Goal: Information Seeking & Learning: Compare options

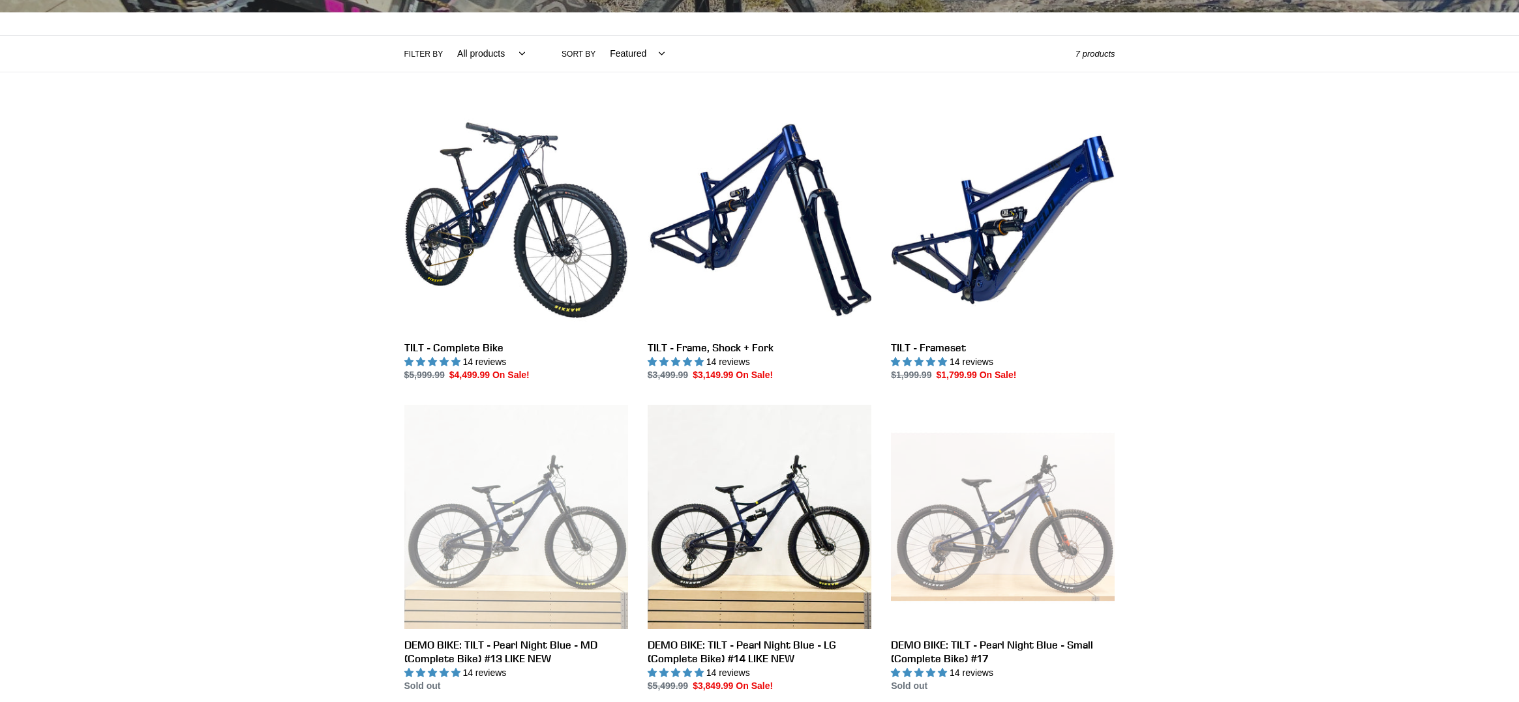
scroll to position [65, 0]
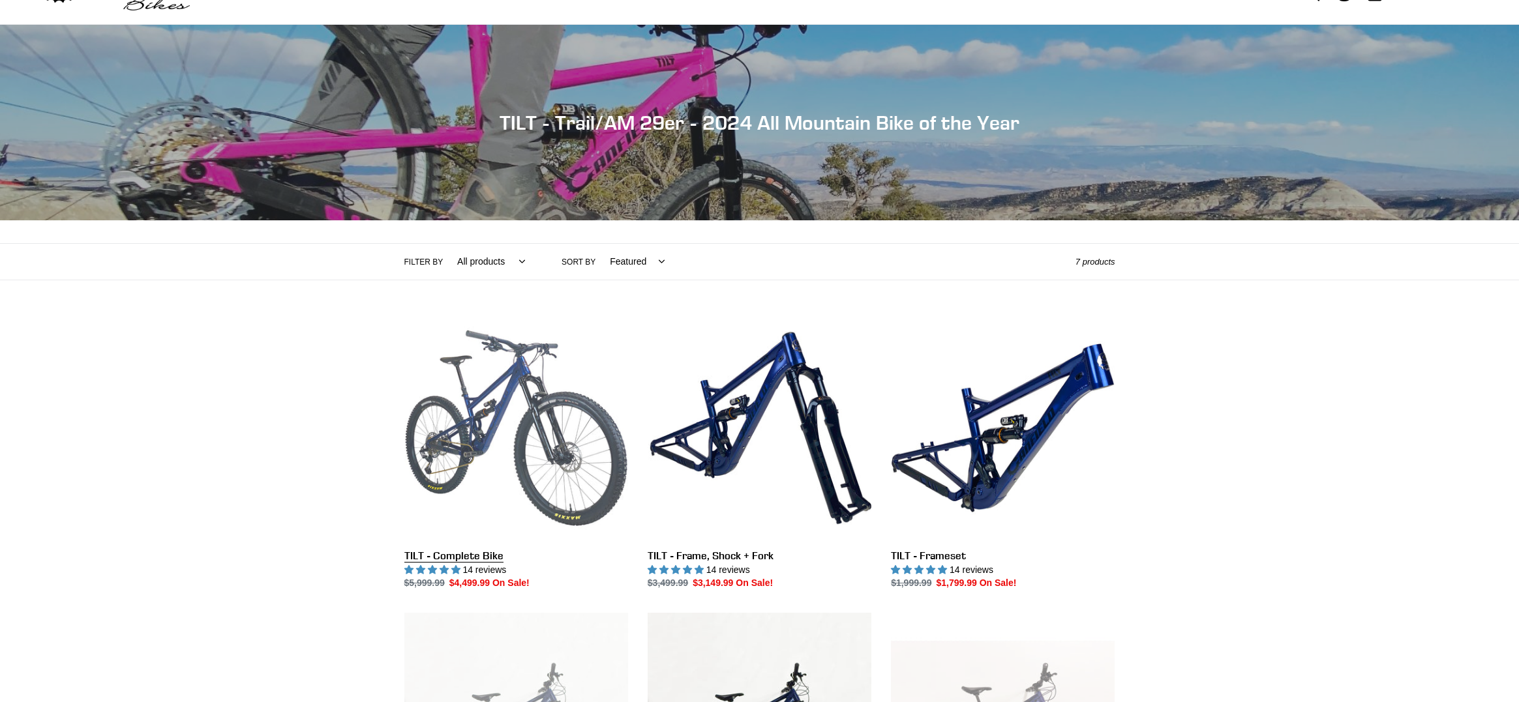
click at [502, 403] on link "TILT - Complete Bike" at bounding box center [516, 453] width 224 height 275
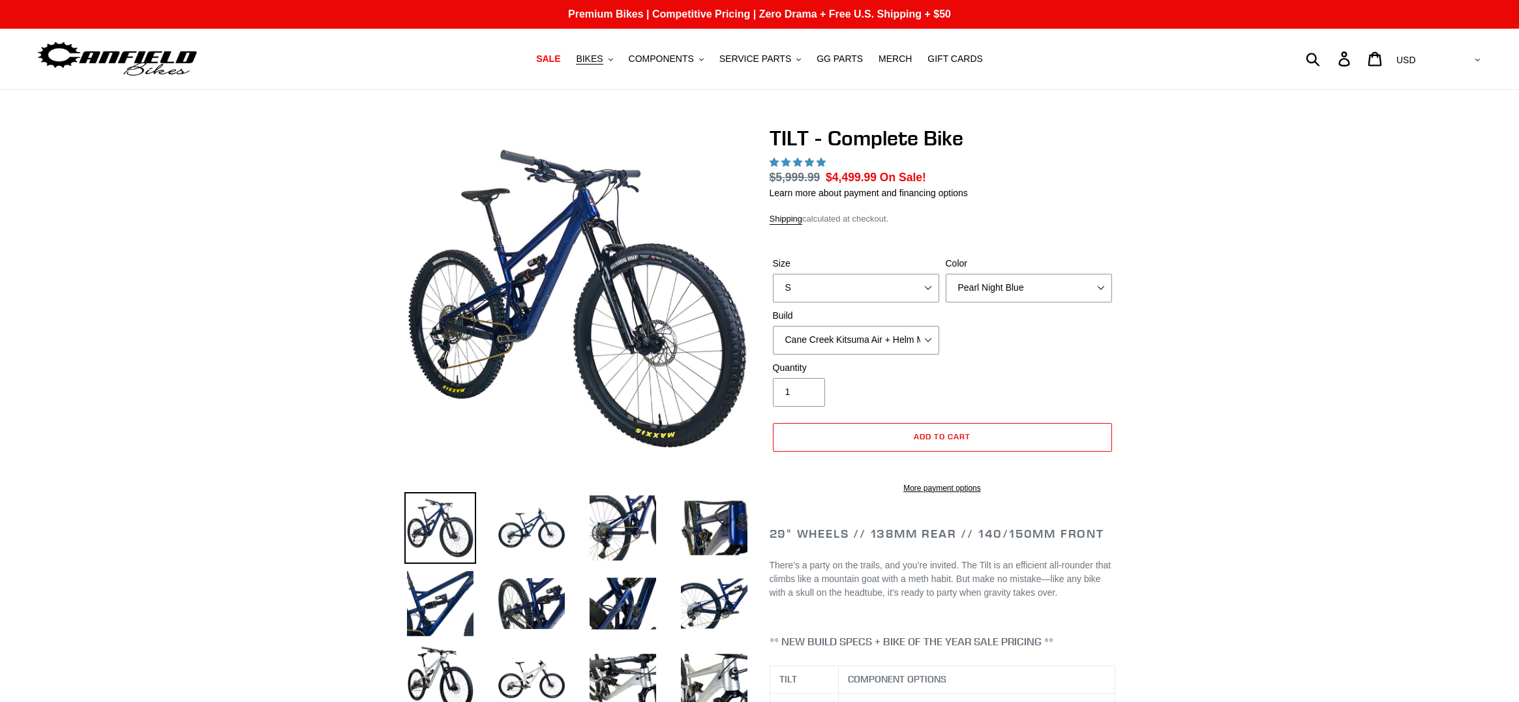
select select "highest-rating"
click at [541, 523] on img at bounding box center [532, 528] width 72 height 72
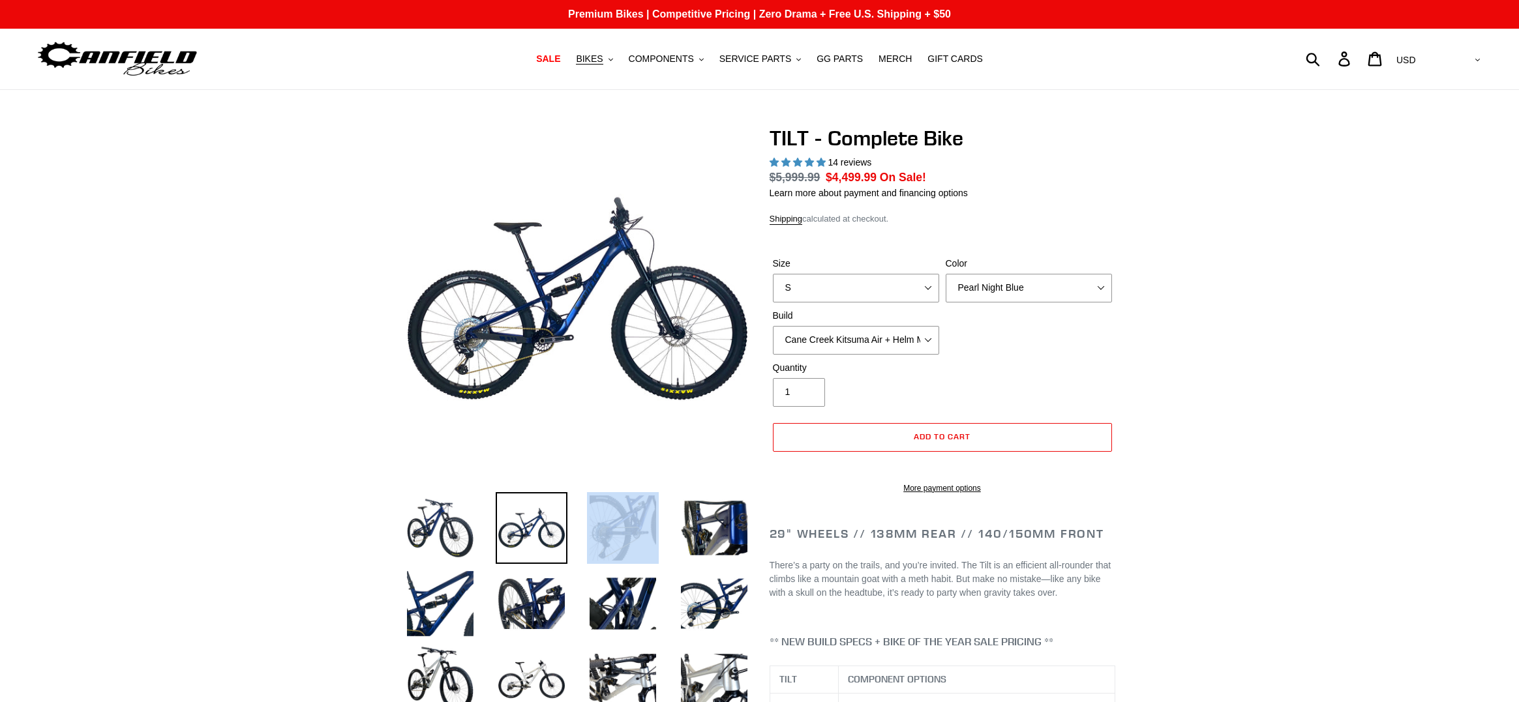
drag, startPoint x: 639, startPoint y: 490, endPoint x: 636, endPoint y: 509, distance: 19.1
click at [636, 509] on div at bounding box center [567, 461] width 365 height 670
drag, startPoint x: 637, startPoint y: 524, endPoint x: 592, endPoint y: 573, distance: 66.9
click at [637, 524] on img at bounding box center [623, 528] width 72 height 72
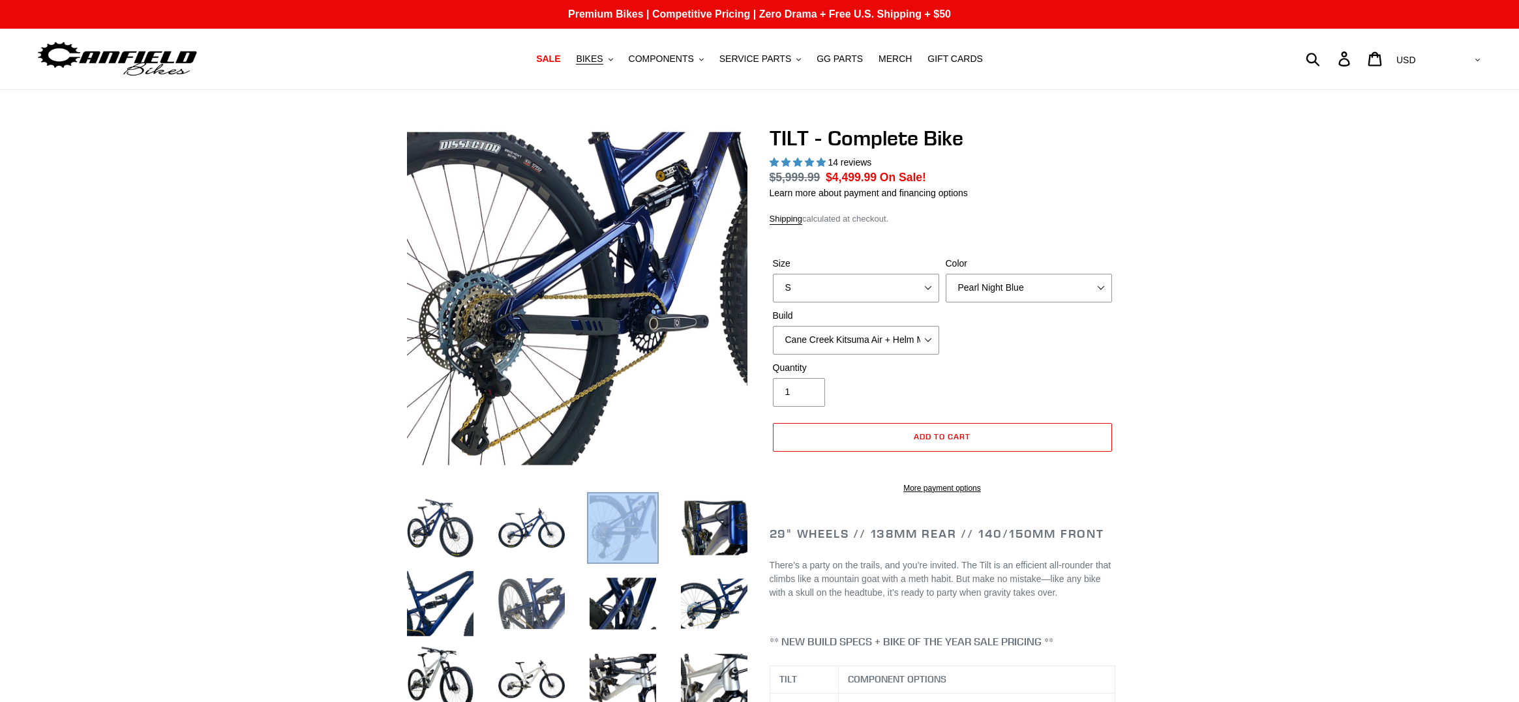
click at [558, 593] on img at bounding box center [532, 604] width 72 height 72
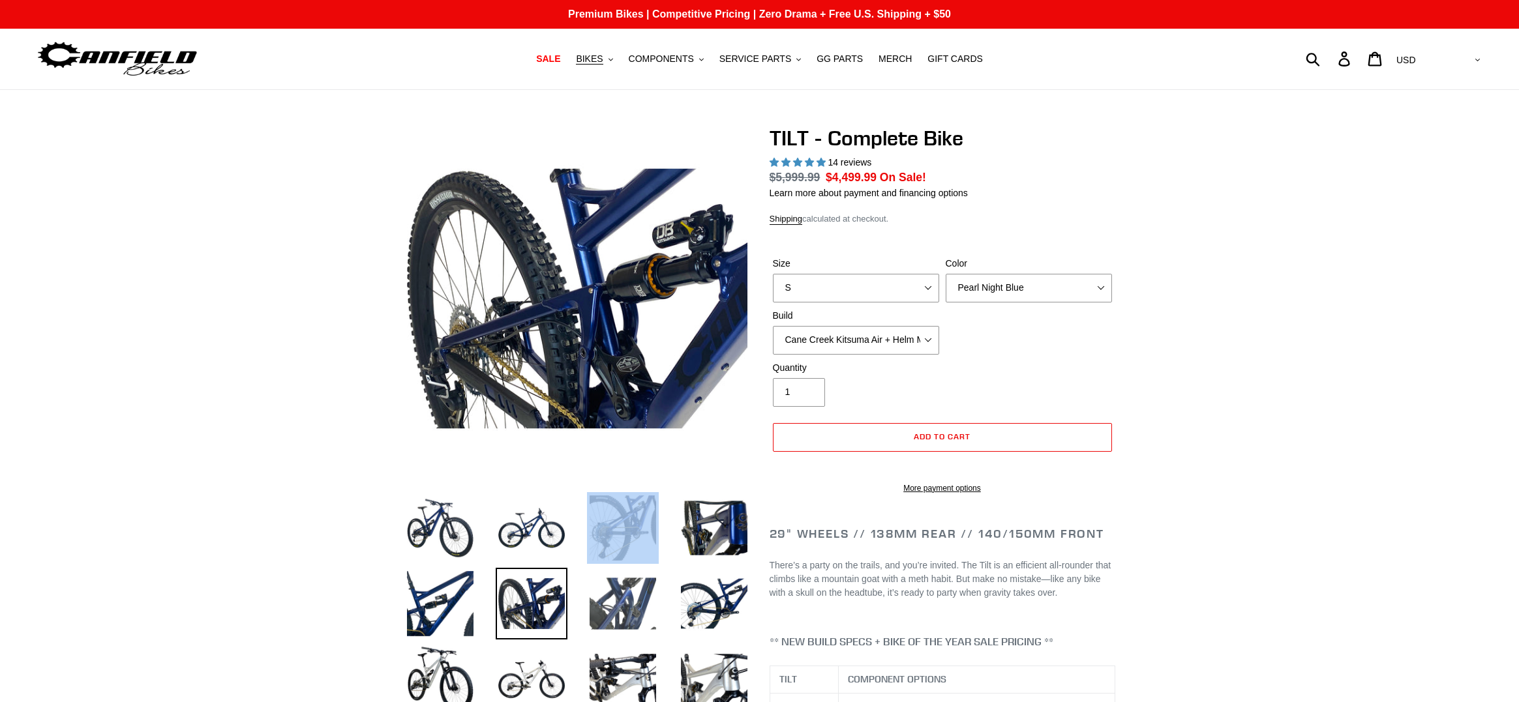
click at [626, 607] on img at bounding box center [623, 604] width 72 height 72
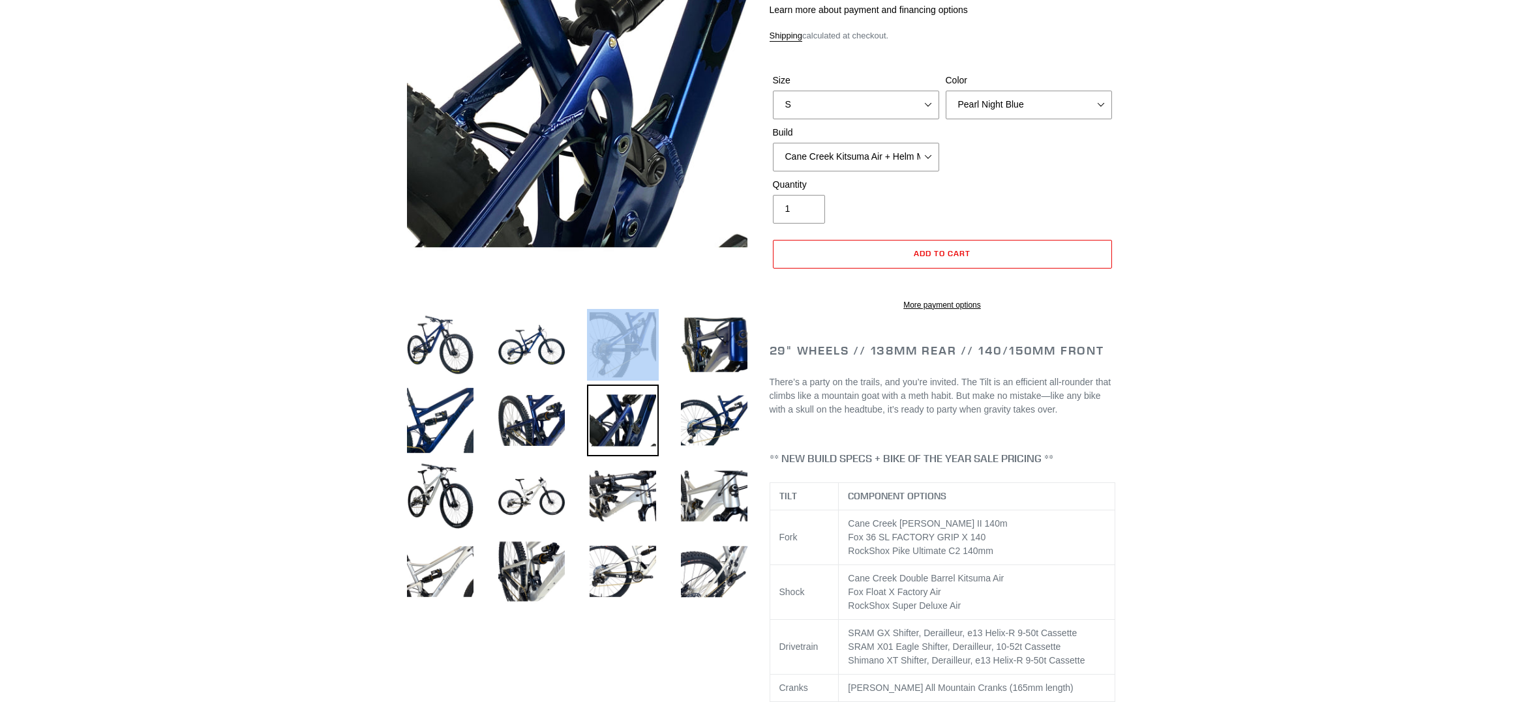
scroll to position [261, 0]
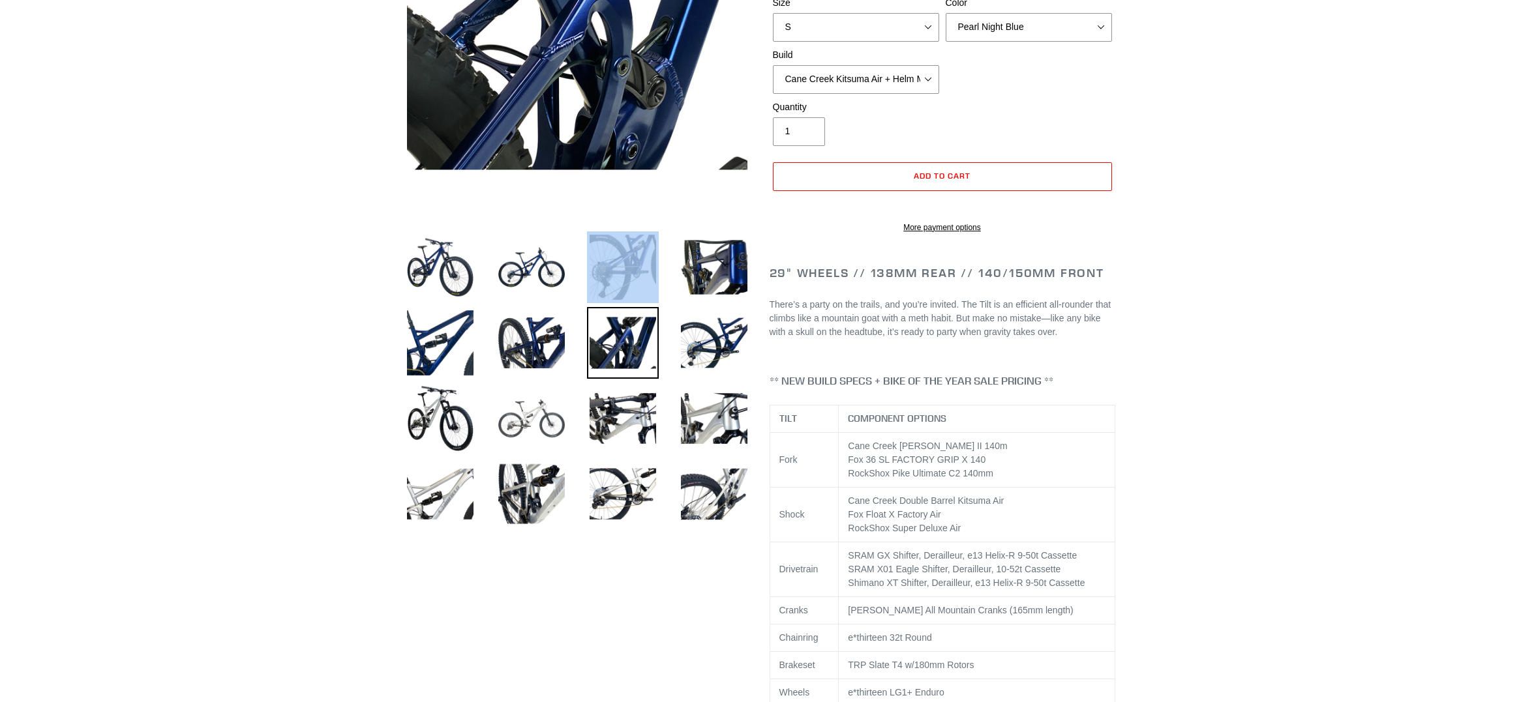
click at [535, 435] on img at bounding box center [532, 419] width 72 height 72
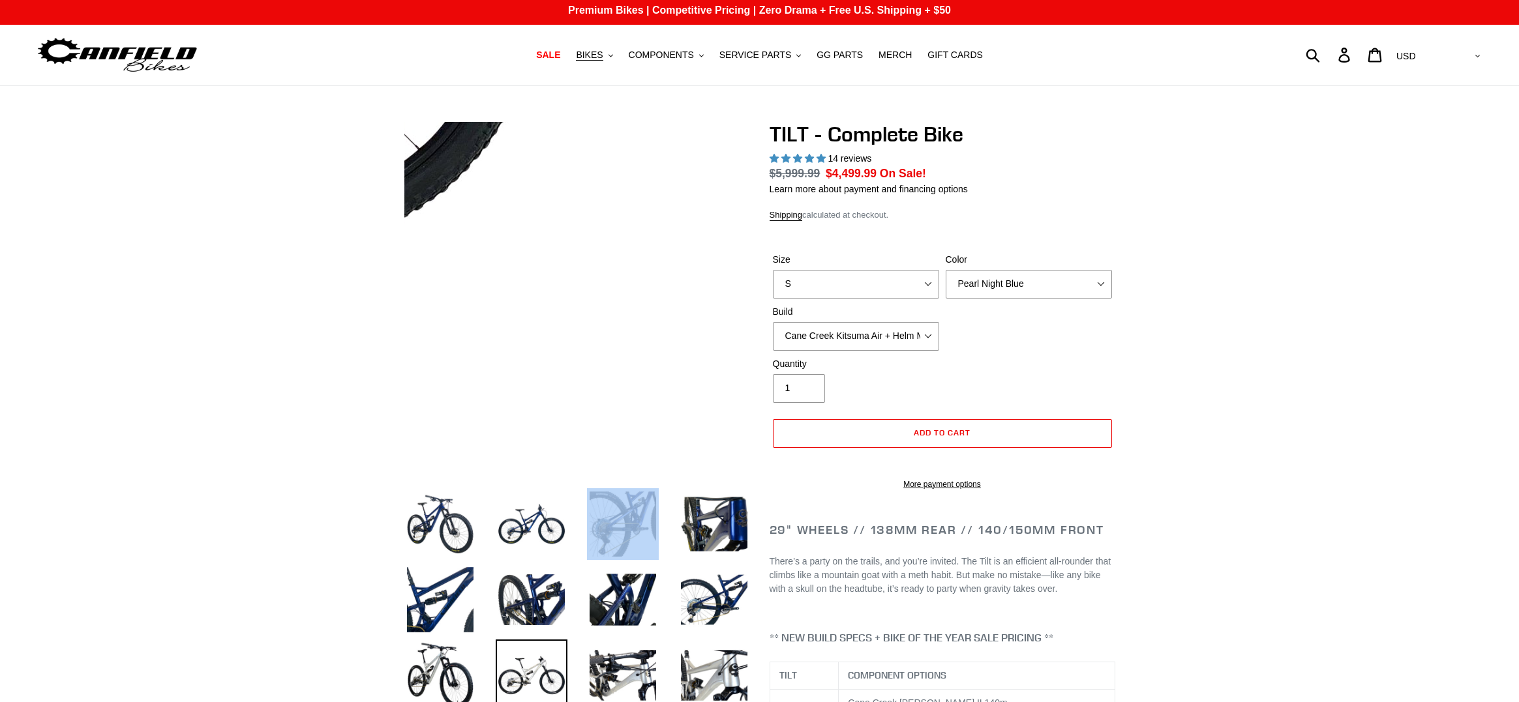
scroll to position [0, 0]
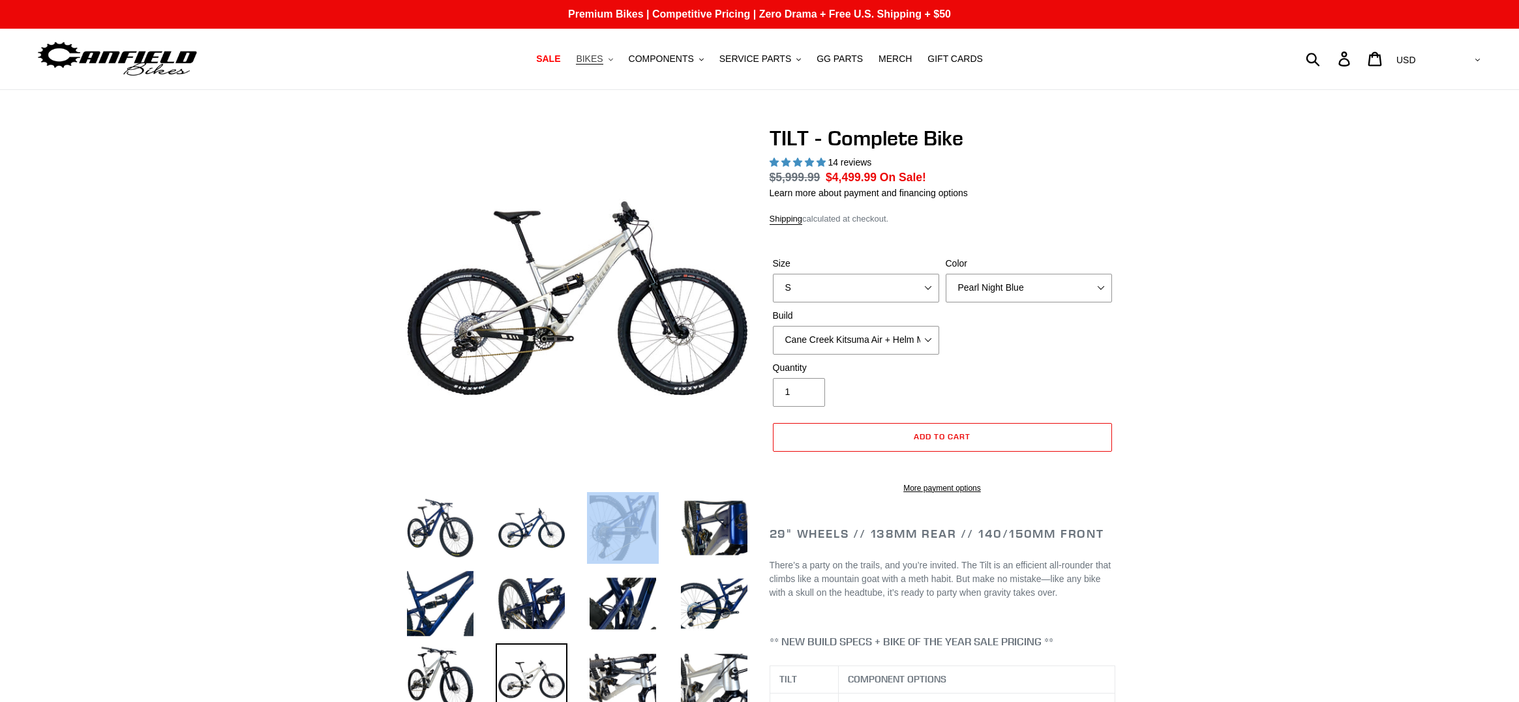
click at [613, 60] on icon ".cls-1{fill:#231f20}" at bounding box center [610, 59] width 5 height 5
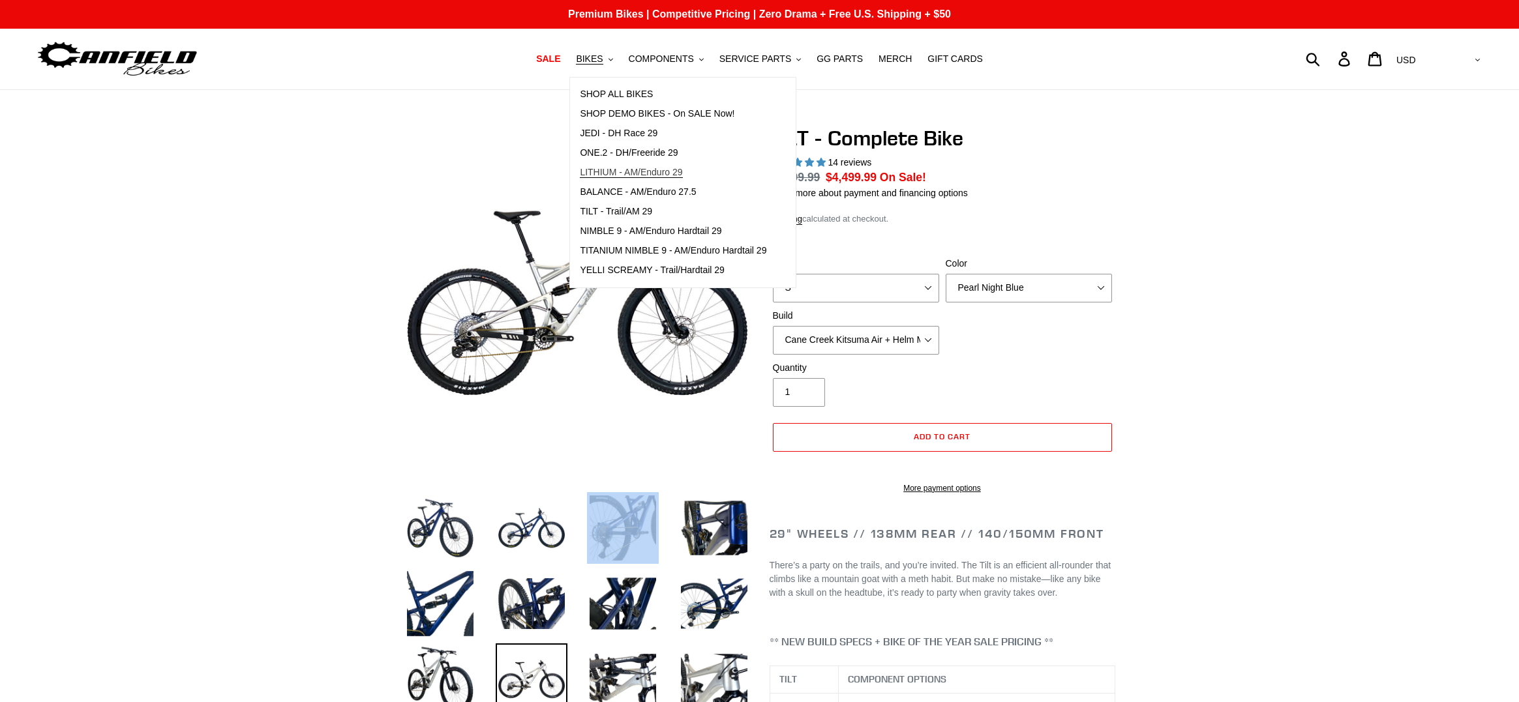
click at [631, 166] on link "LITHIUM - AM/Enduro 29" at bounding box center [673, 173] width 206 height 20
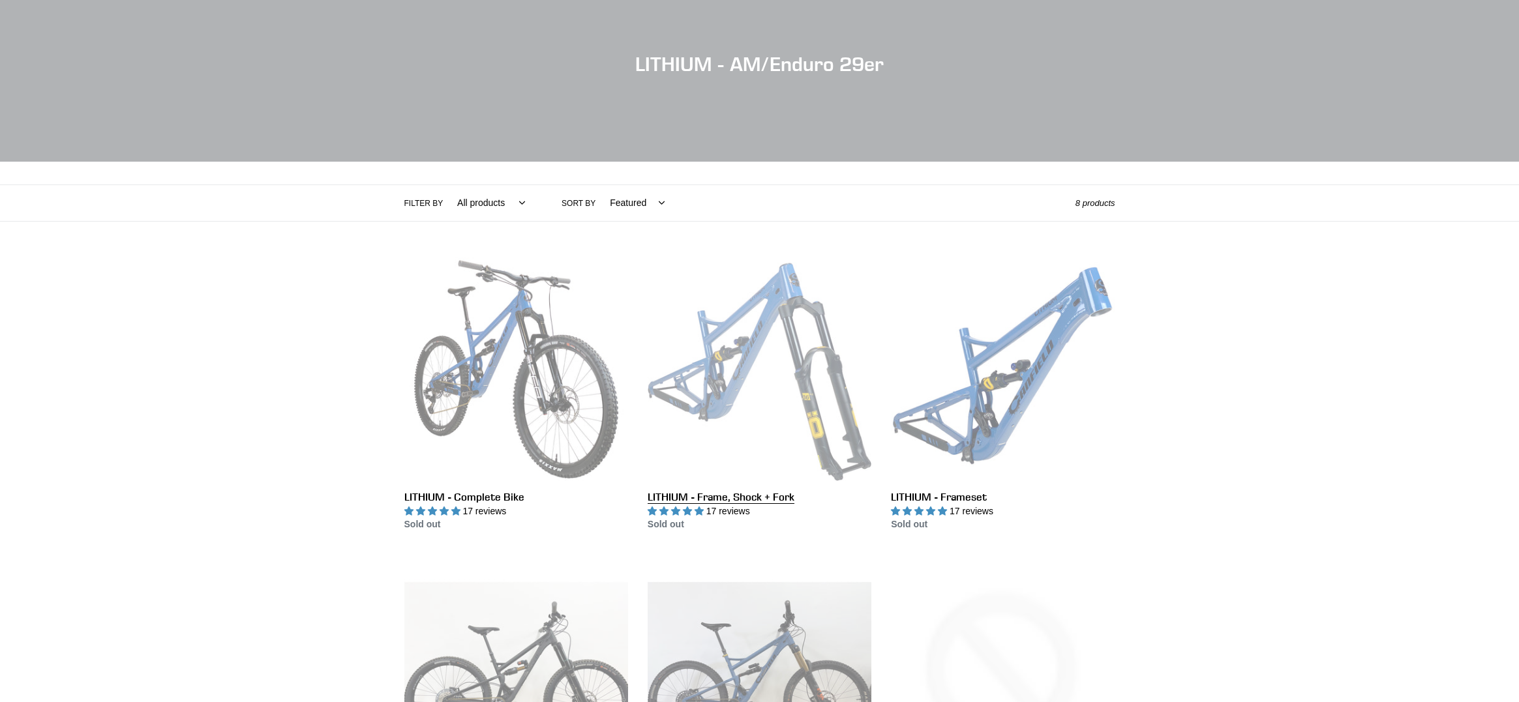
scroll to position [65, 0]
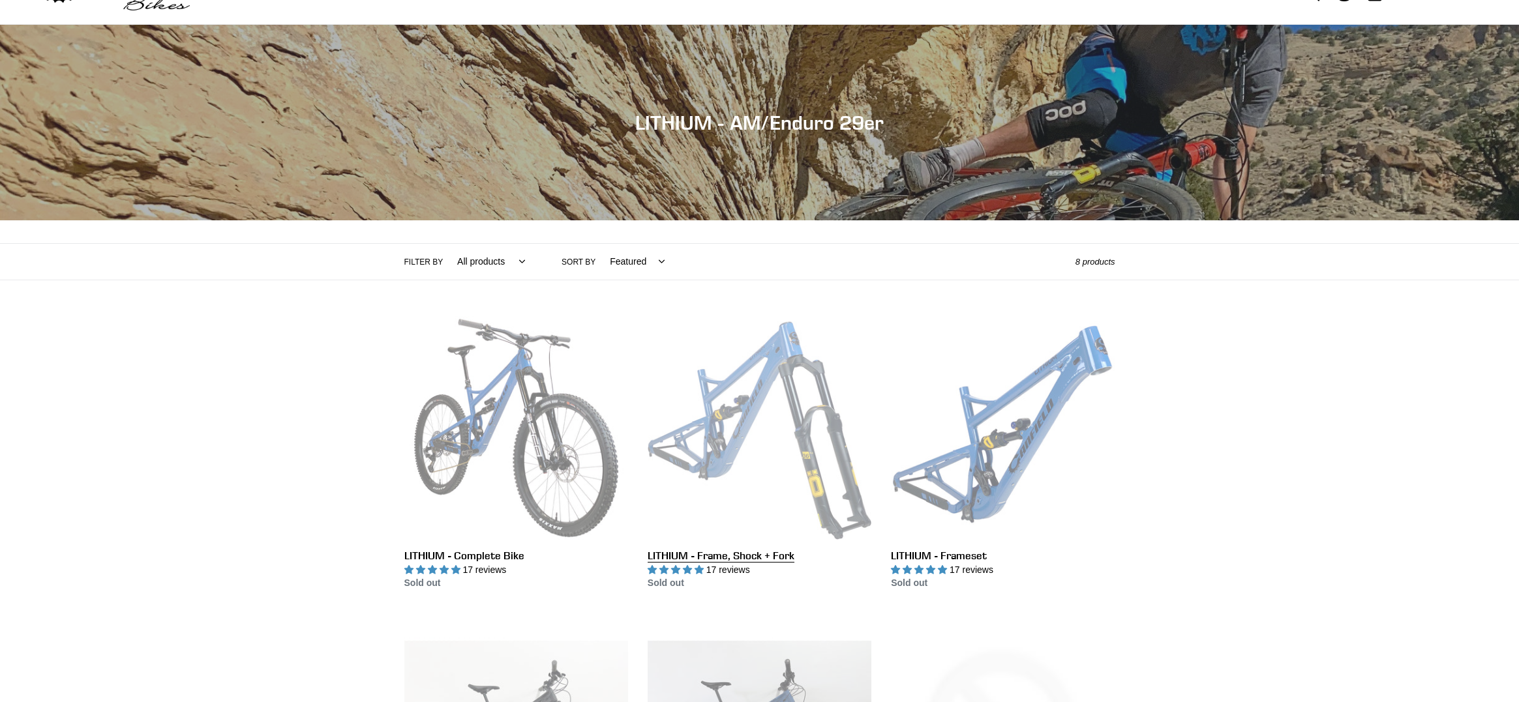
click at [792, 438] on link "LITHIUM - Frame, Shock + Fork" at bounding box center [760, 453] width 224 height 275
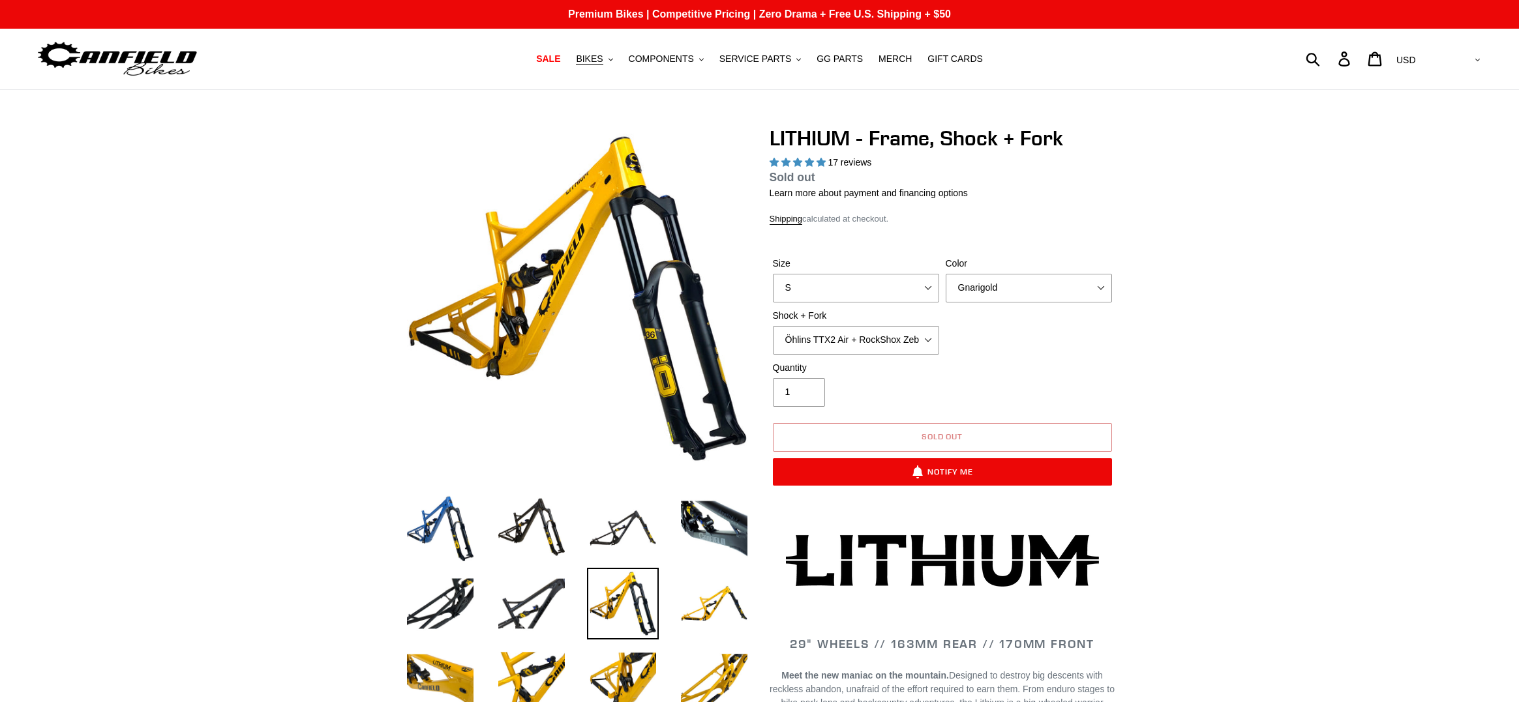
select select "highest-rating"
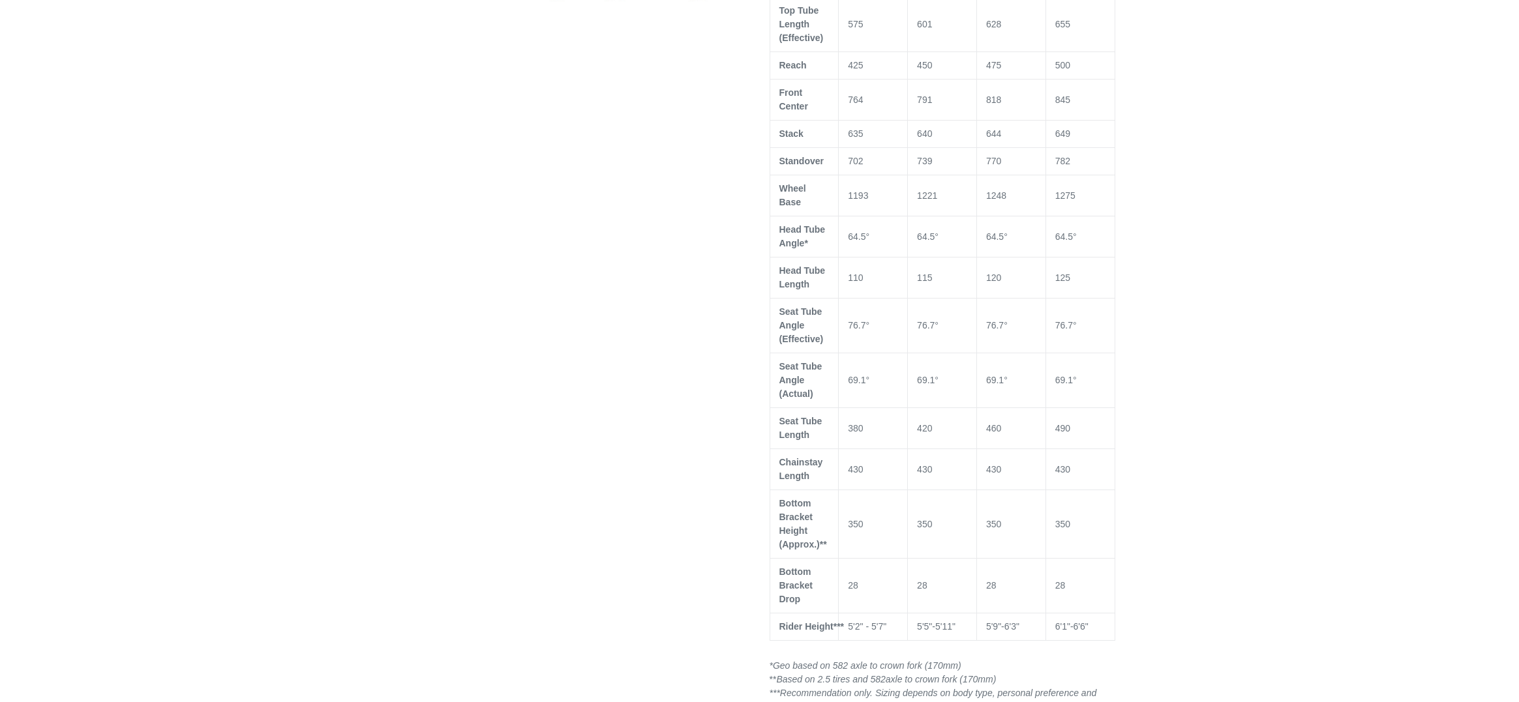
scroll to position [783, 0]
